Goal: Task Accomplishment & Management: Complete application form

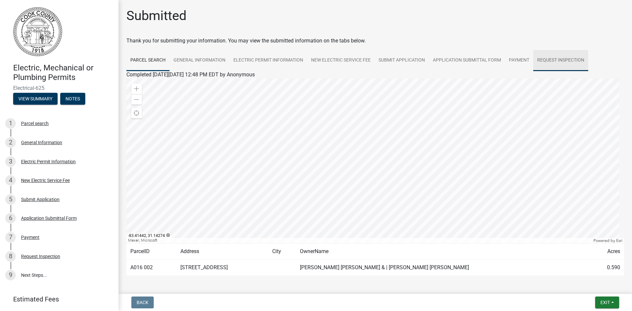
click at [560, 59] on link "Request Inspection" at bounding box center [561, 60] width 55 height 21
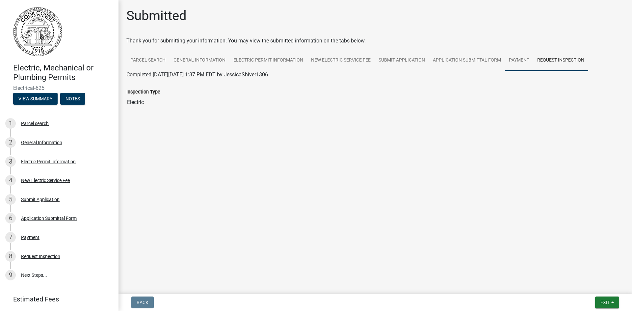
click at [516, 57] on link "Payment" at bounding box center [519, 60] width 28 height 21
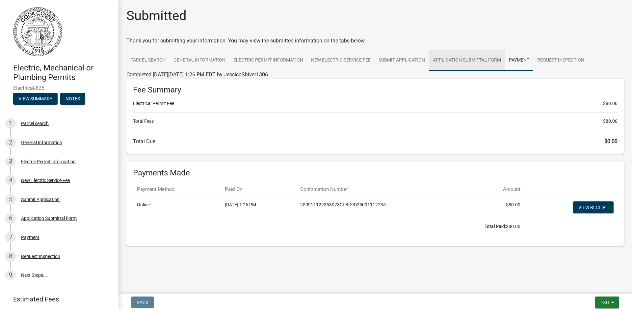
click at [474, 64] on link "Application Submittal Form" at bounding box center [467, 60] width 76 height 21
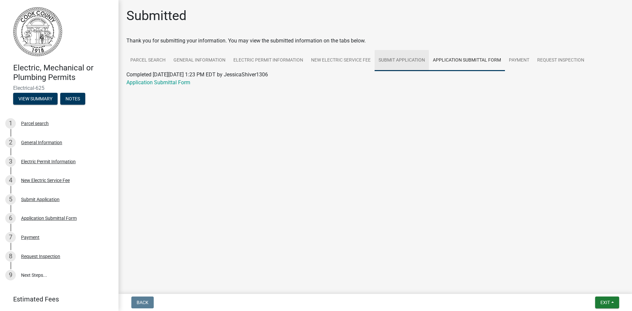
click at [397, 60] on link "Submit Application" at bounding box center [402, 60] width 54 height 21
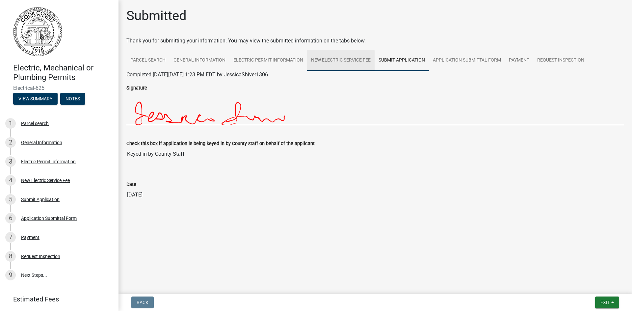
click at [357, 60] on link "New Electric Service Fee" at bounding box center [341, 60] width 68 height 21
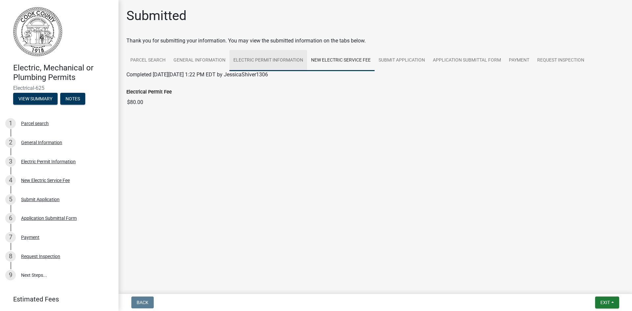
click at [295, 60] on link "Electric Permit Information" at bounding box center [269, 60] width 78 height 21
click at [187, 62] on link "General Information" at bounding box center [200, 60] width 60 height 21
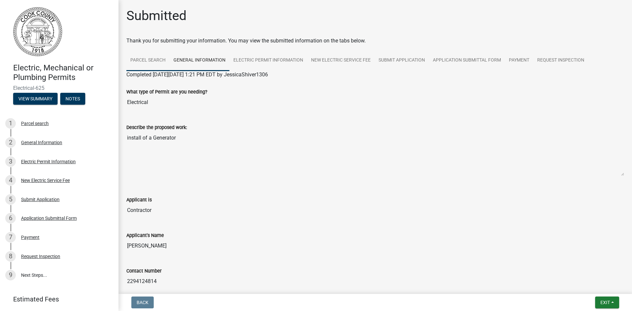
click at [147, 59] on link "Parcel search" at bounding box center [147, 60] width 43 height 21
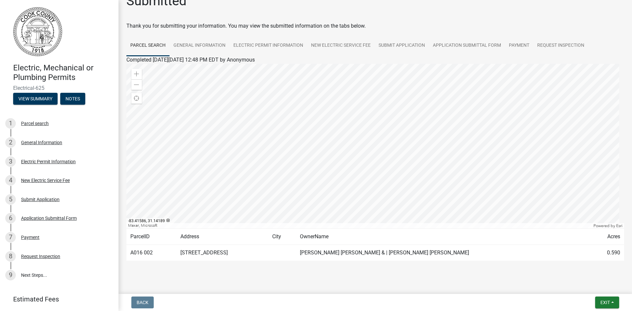
scroll to position [23, 0]
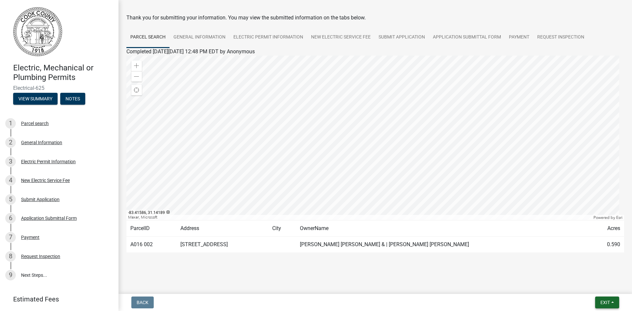
click at [613, 301] on button "Exit" at bounding box center [607, 303] width 24 height 12
drag, startPoint x: 470, startPoint y: 287, endPoint x: 460, endPoint y: 285, distance: 9.8
click at [468, 287] on main "Submitted Thank you for submitting your information. You may view the submitted…" at bounding box center [376, 145] width 514 height 291
